Goal: Information Seeking & Learning: Learn about a topic

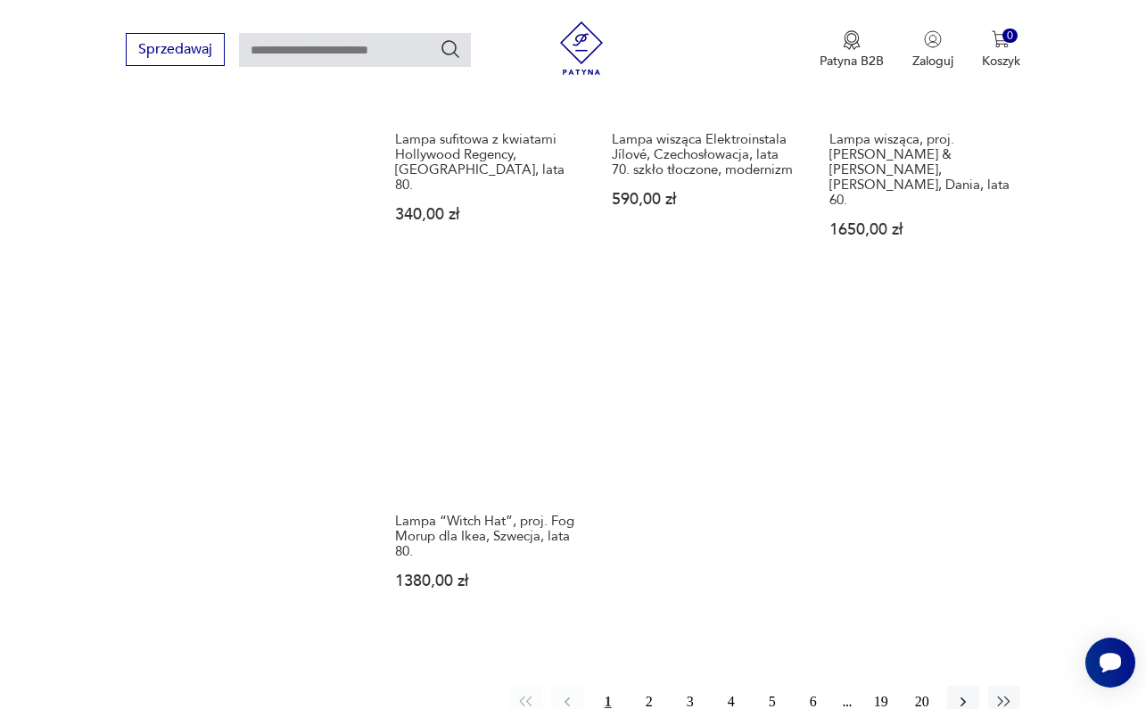
scroll to position [2451, 0]
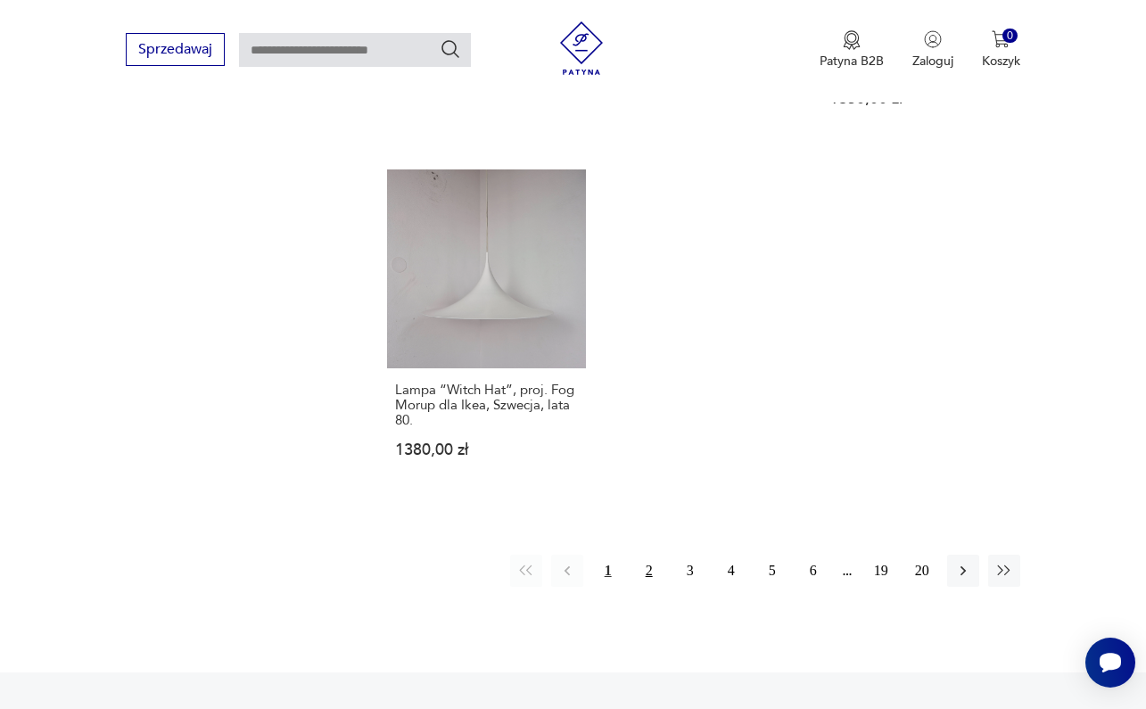
click at [648, 587] on button "2" at bounding box center [649, 571] width 32 height 32
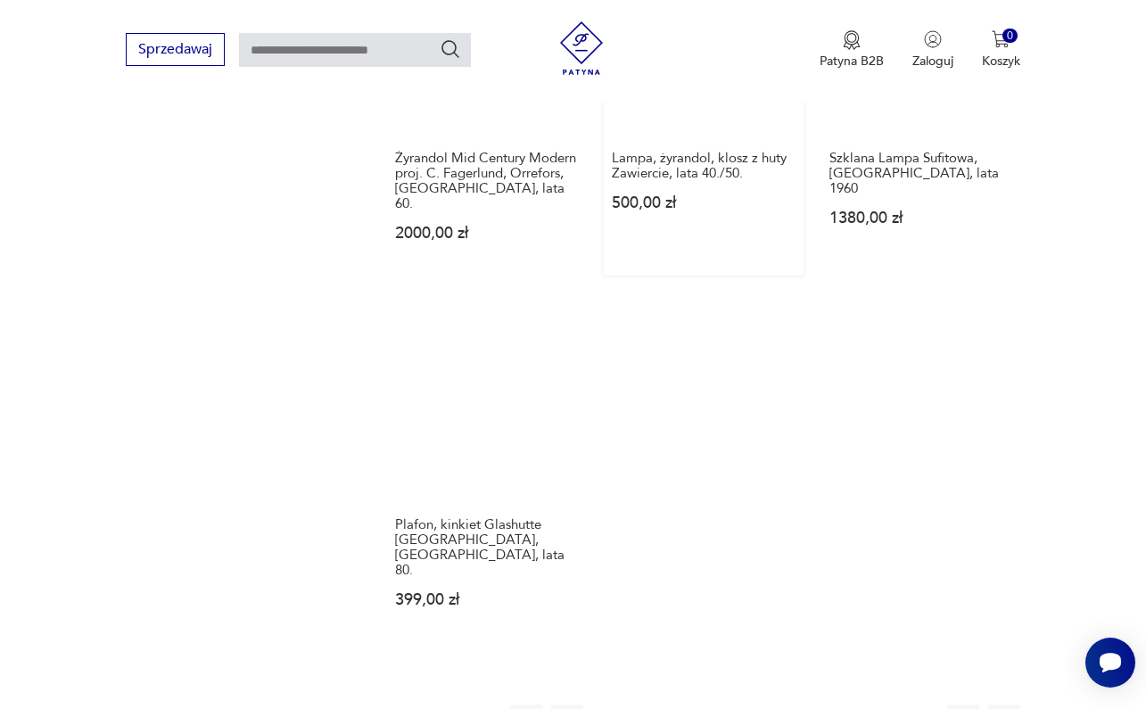
scroll to position [2381, 0]
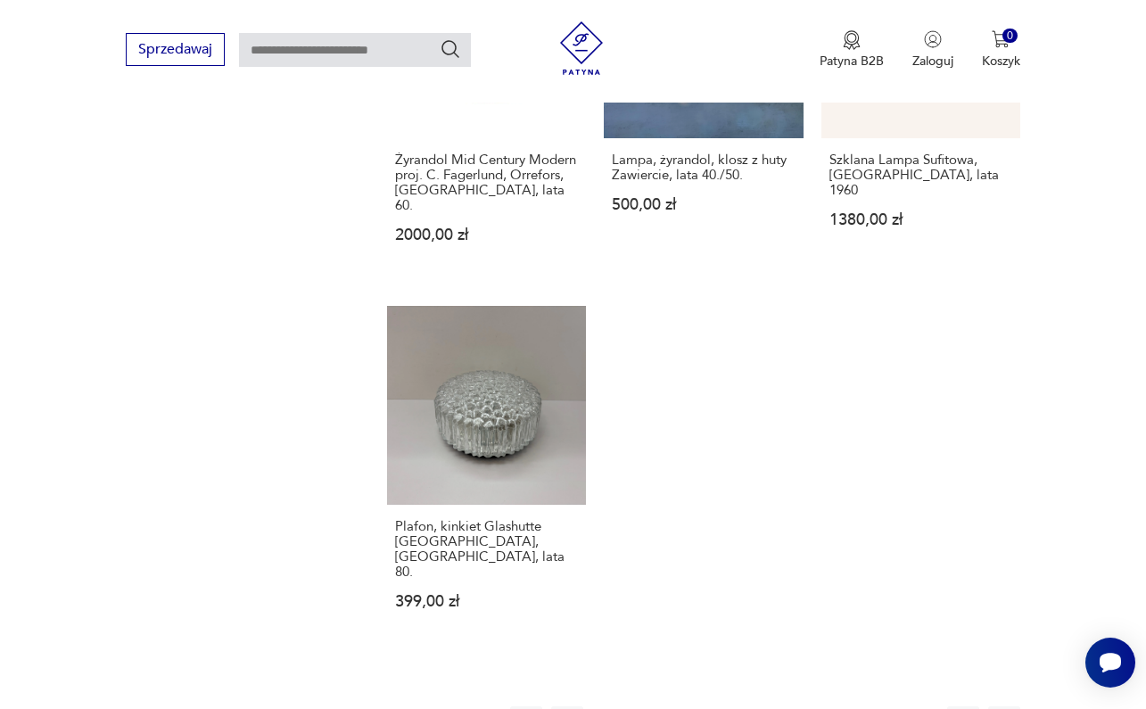
click at [687, 706] on button "3" at bounding box center [690, 722] width 32 height 32
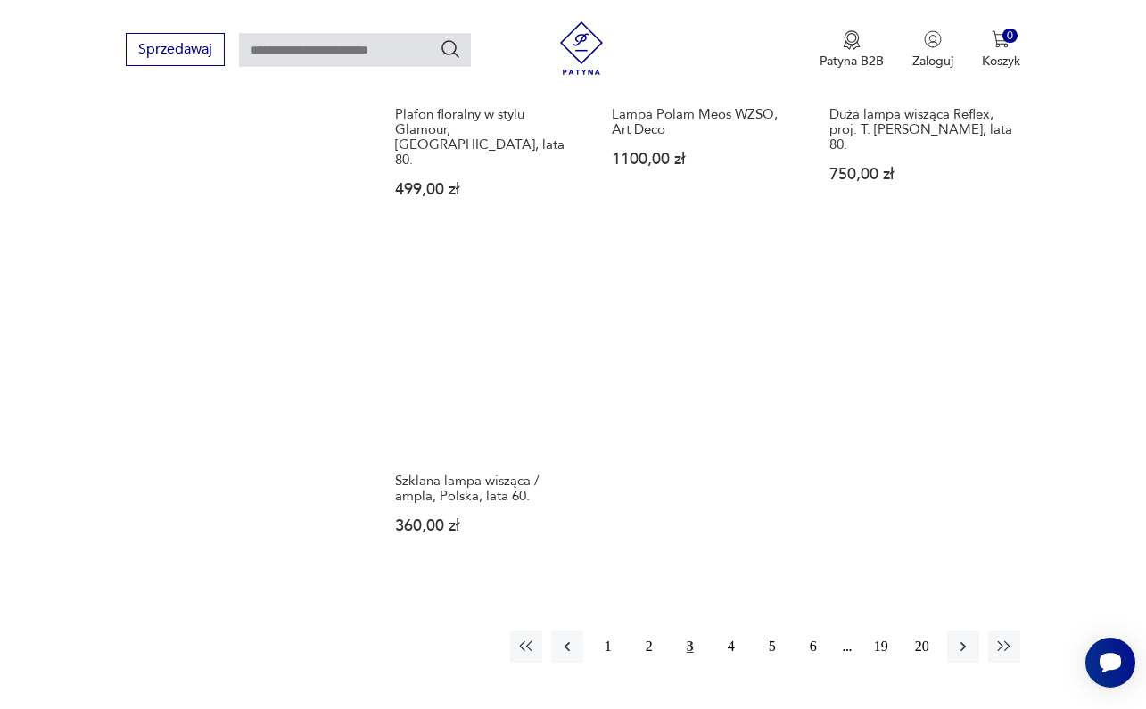
scroll to position [2403, 0]
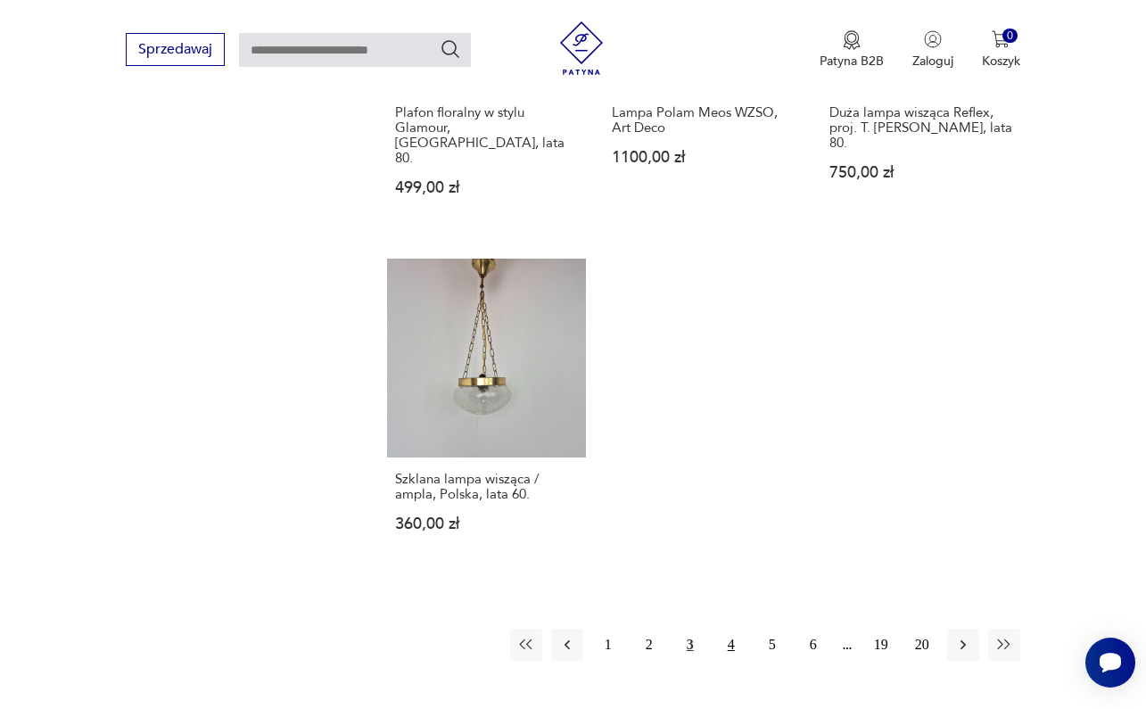
click at [737, 654] on button "4" at bounding box center [731, 645] width 32 height 32
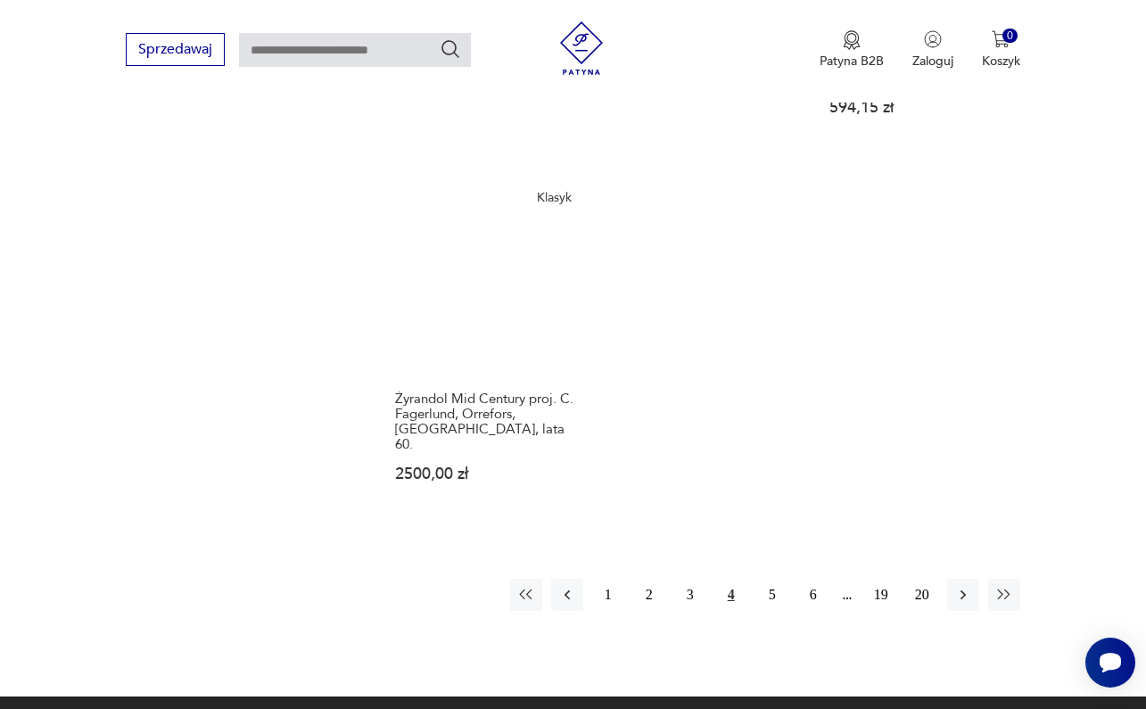
scroll to position [2450, 0]
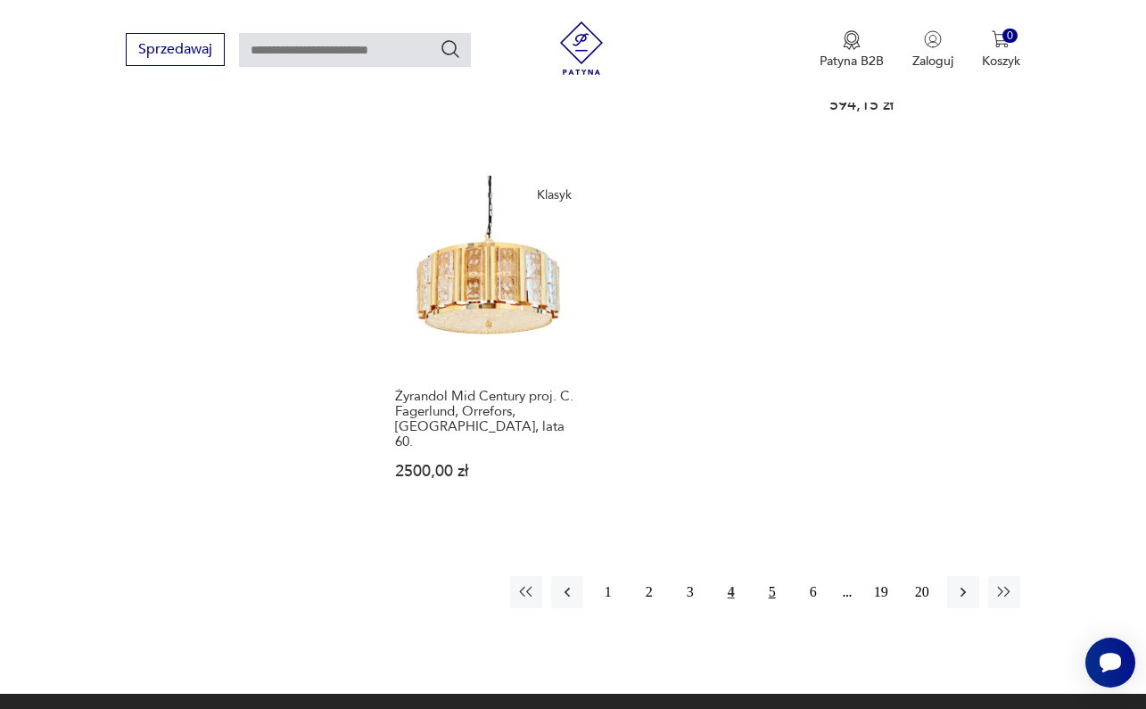
click at [771, 591] on button "5" at bounding box center [772, 592] width 32 height 32
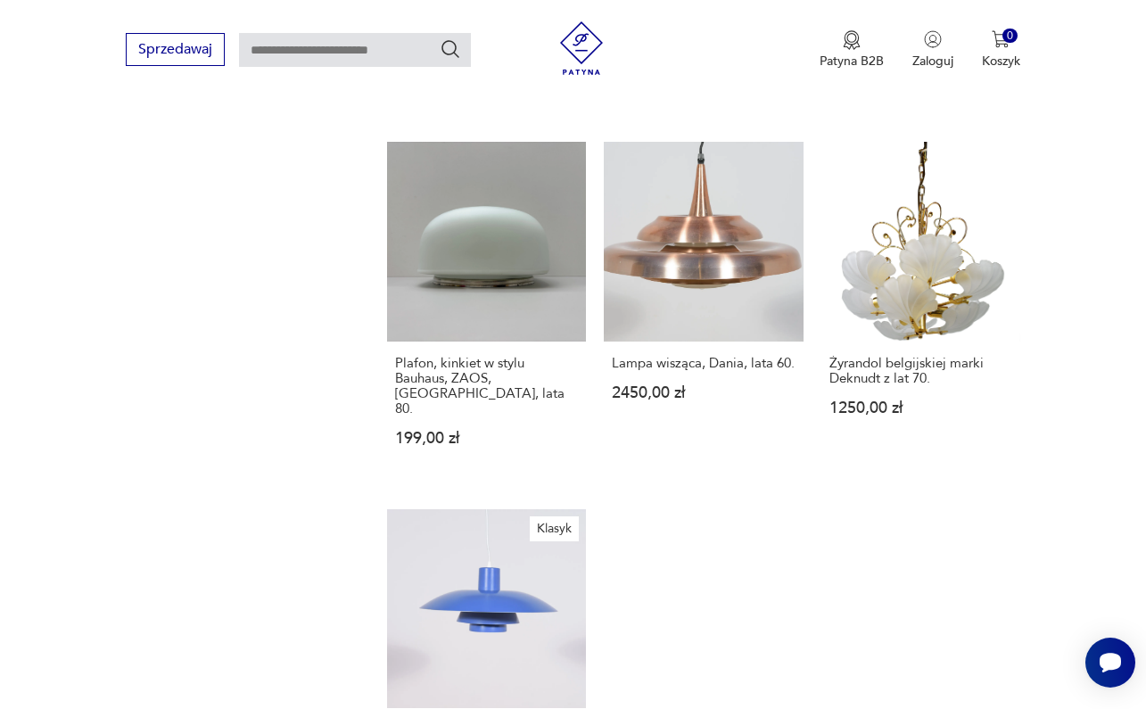
scroll to position [2502, 0]
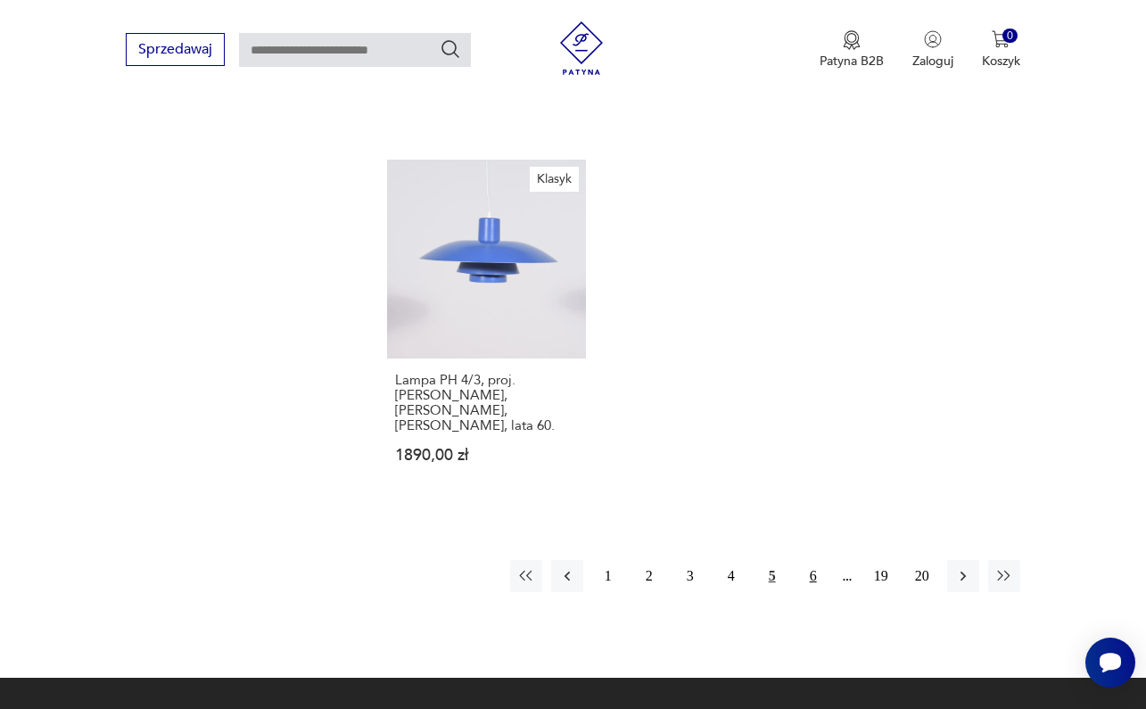
click at [815, 572] on button "6" at bounding box center [813, 576] width 32 height 32
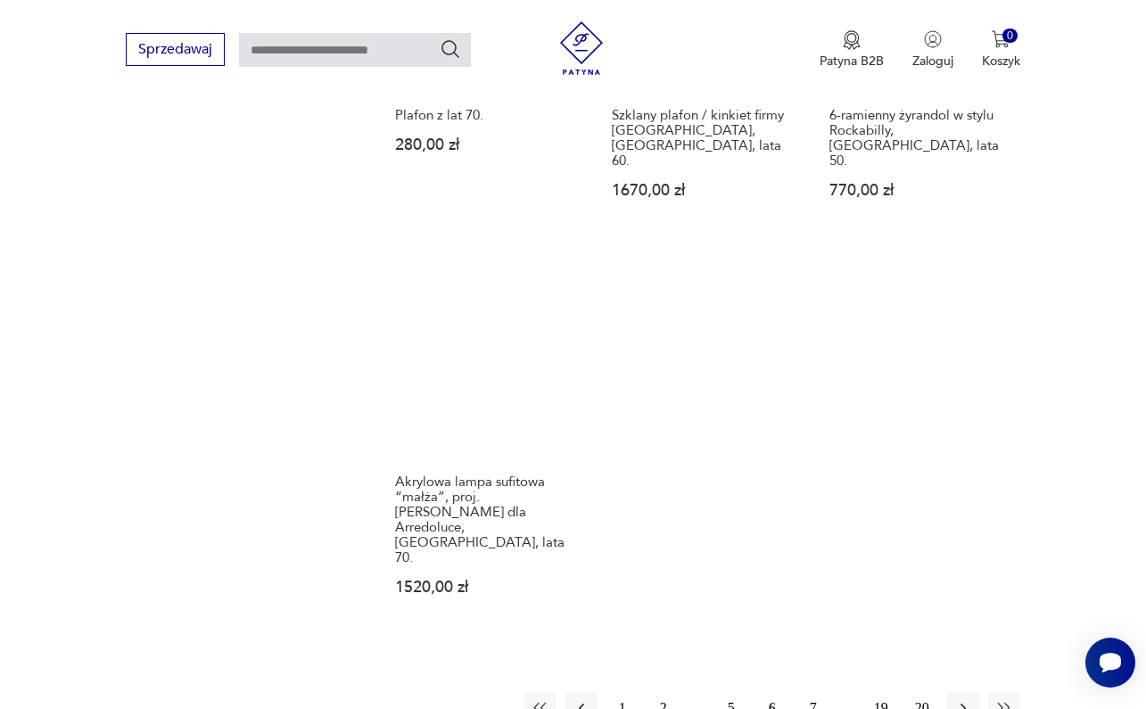
scroll to position [2315, 0]
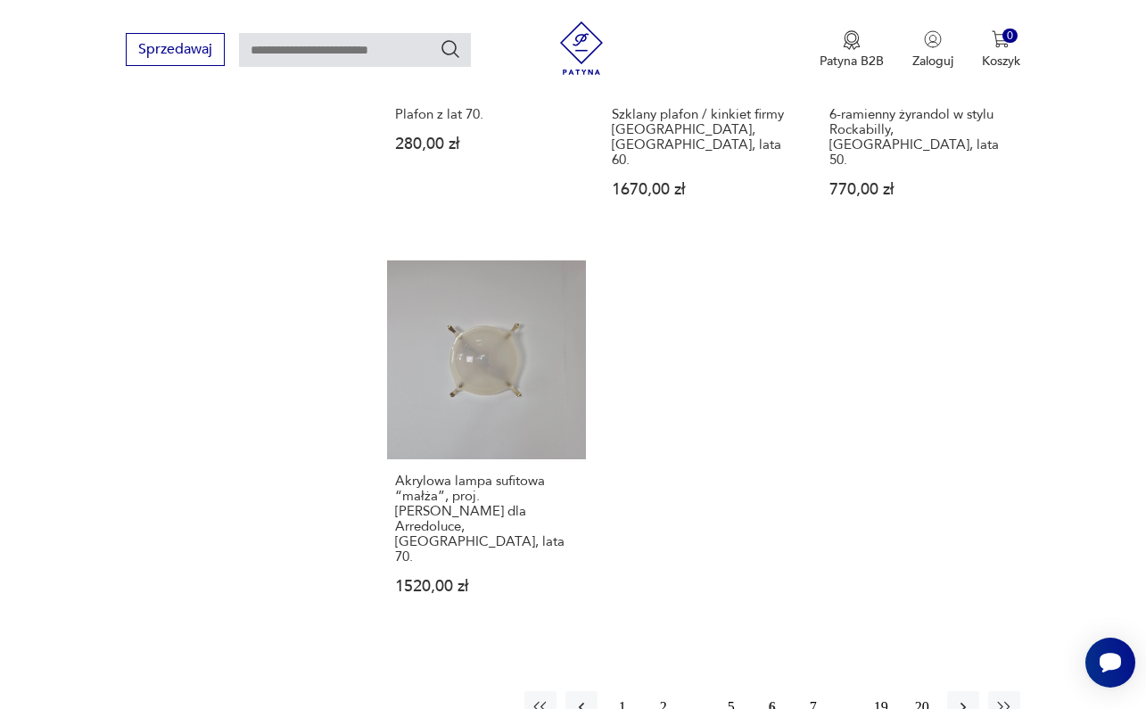
click at [814, 691] on button "7" at bounding box center [813, 707] width 32 height 32
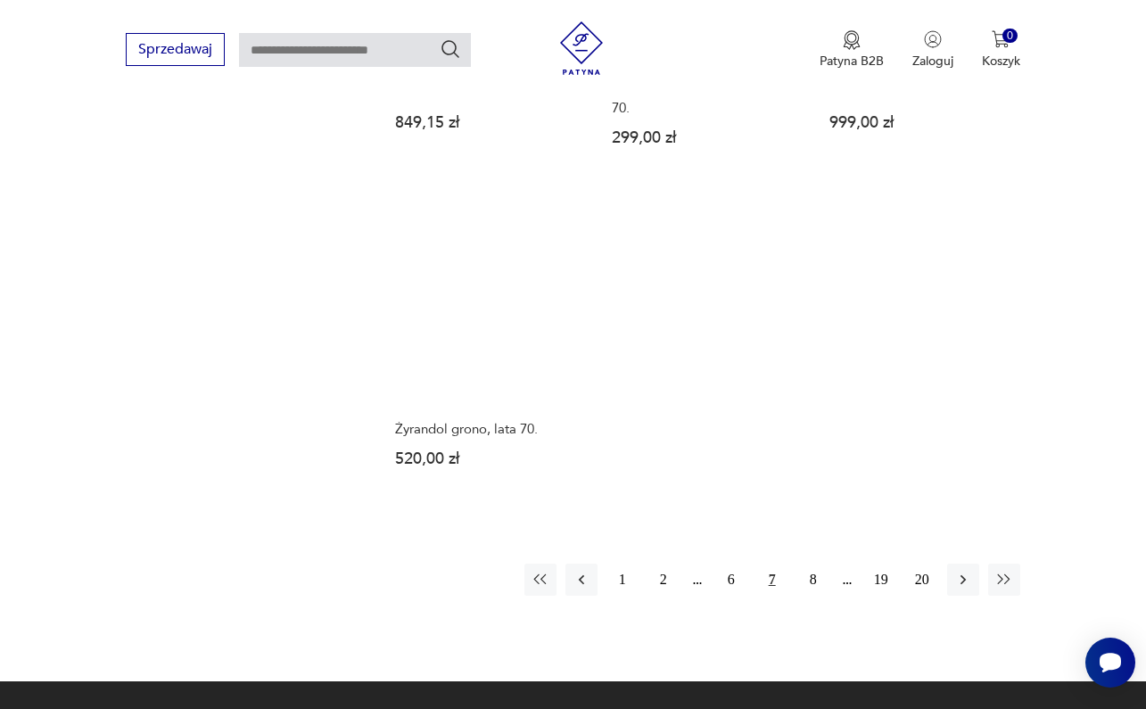
scroll to position [2456, 0]
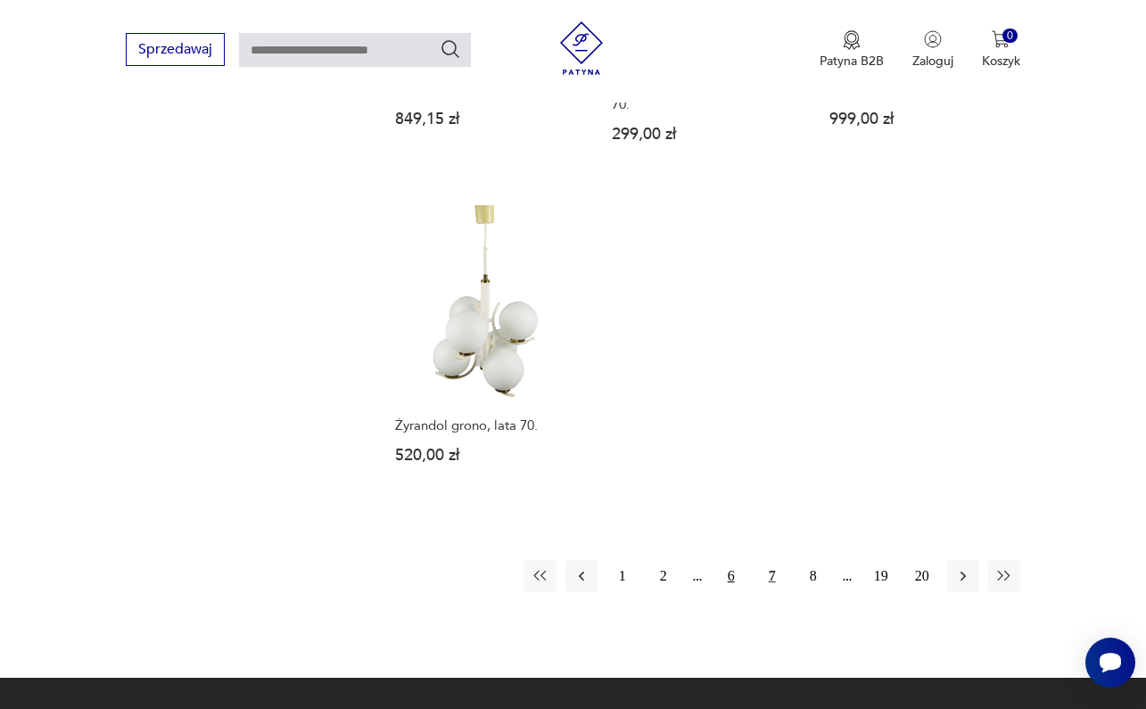
click at [736, 560] on button "6" at bounding box center [731, 576] width 32 height 32
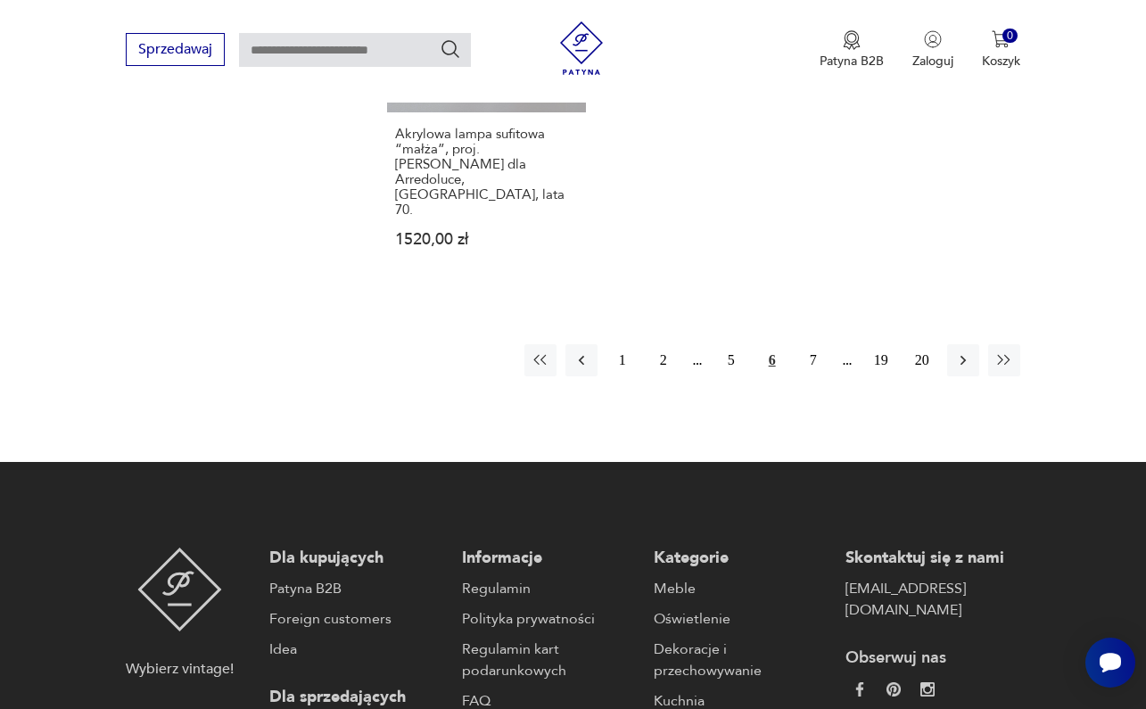
scroll to position [2661, 0]
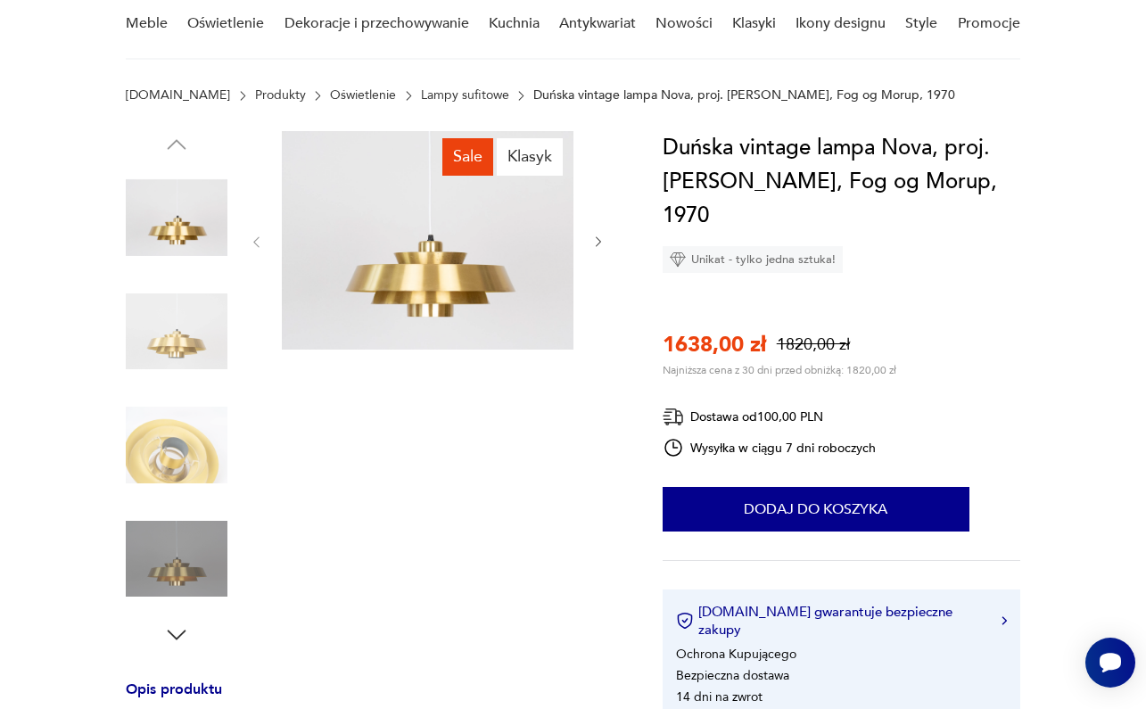
scroll to position [96, 0]
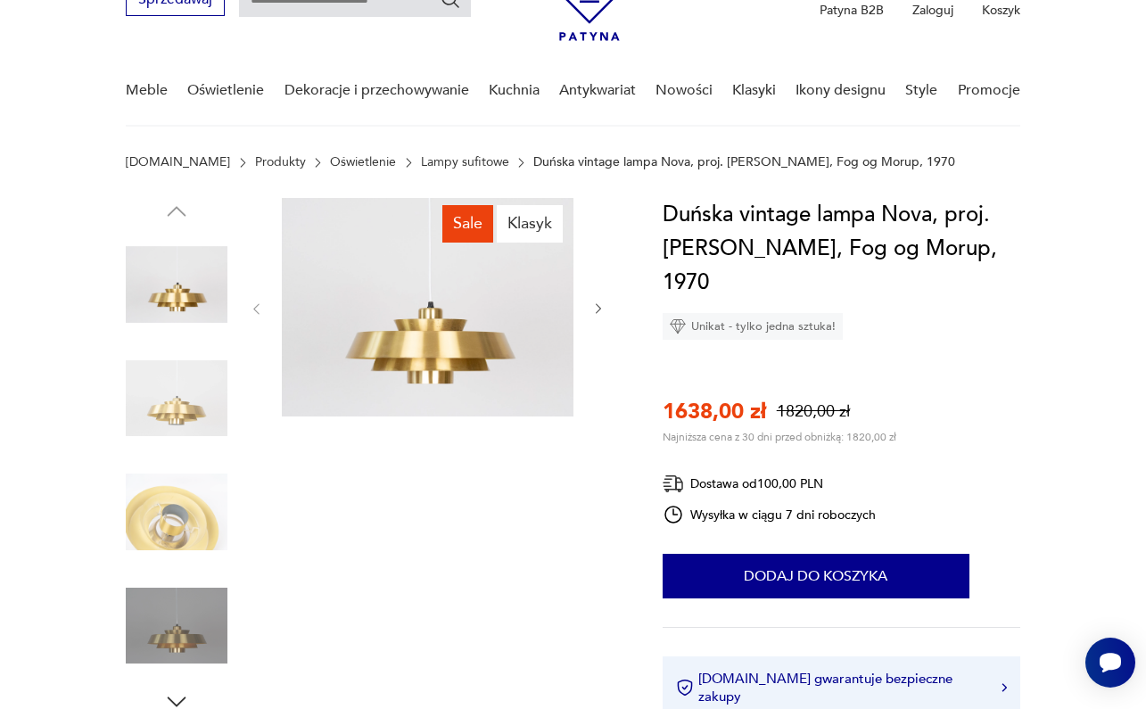
click at [207, 419] on img at bounding box center [177, 399] width 102 height 102
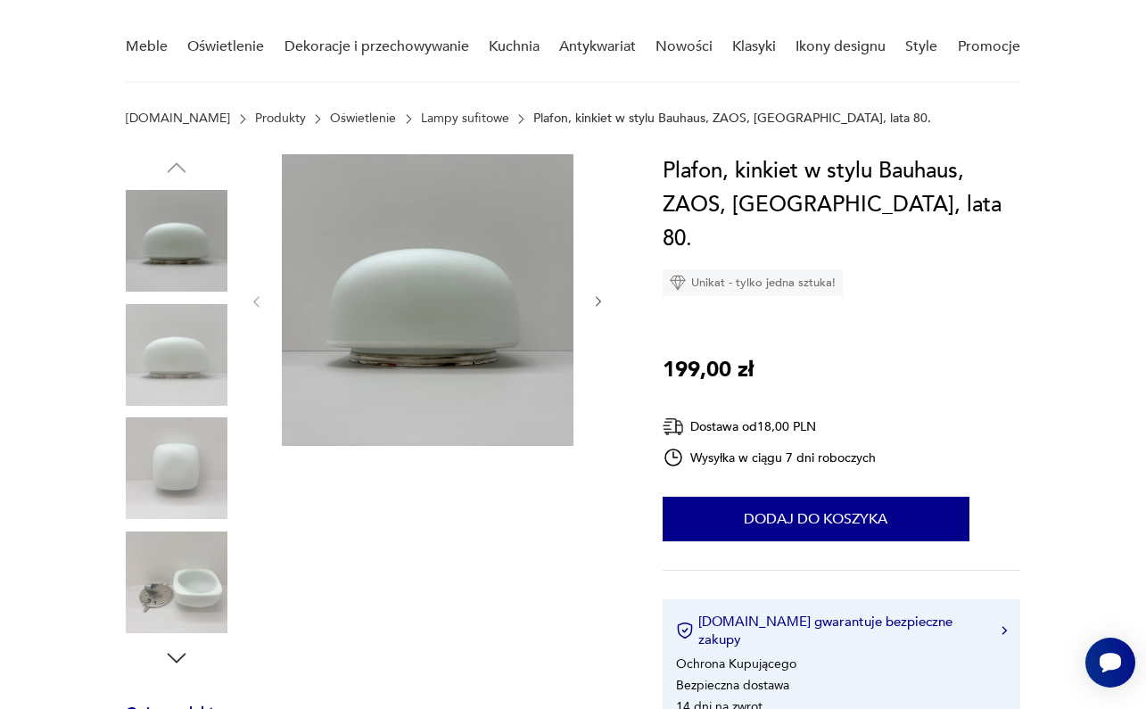
scroll to position [141, 0]
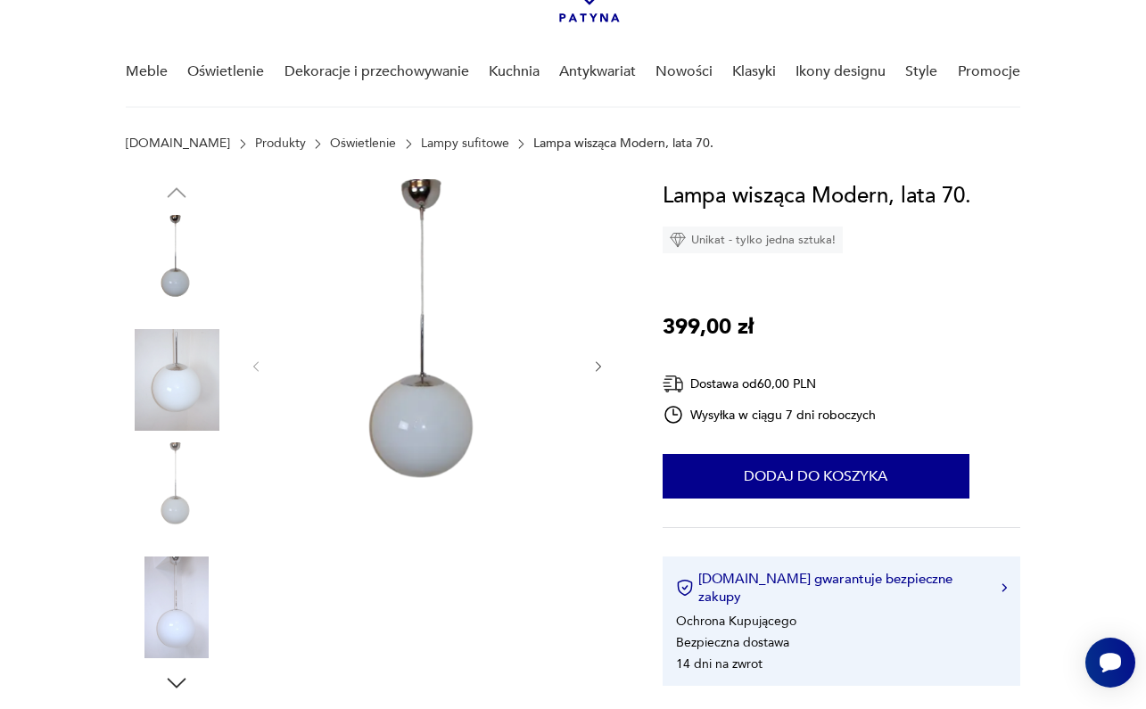
scroll to position [88, 0]
